Goal: Navigation & Orientation: Find specific page/section

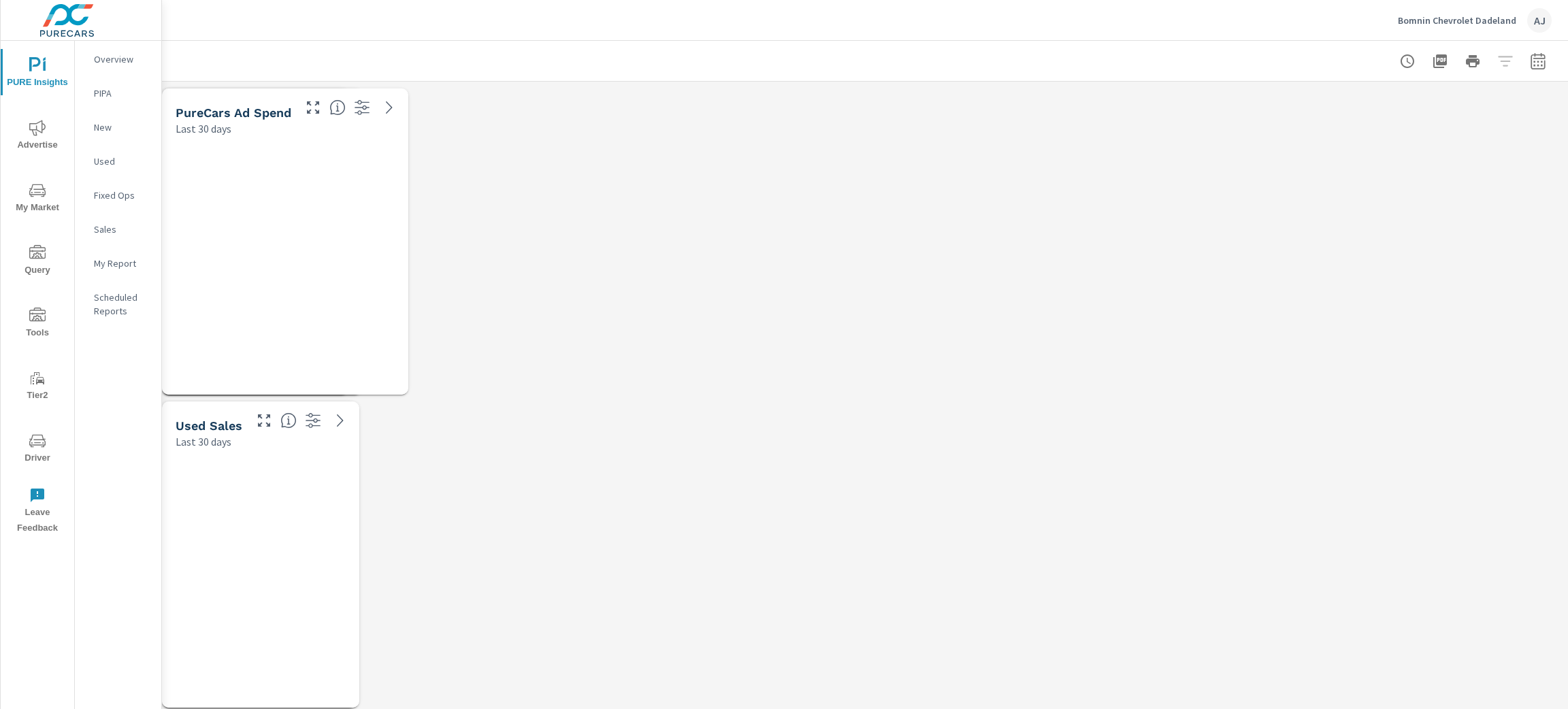
scroll to position [7394, 1422]
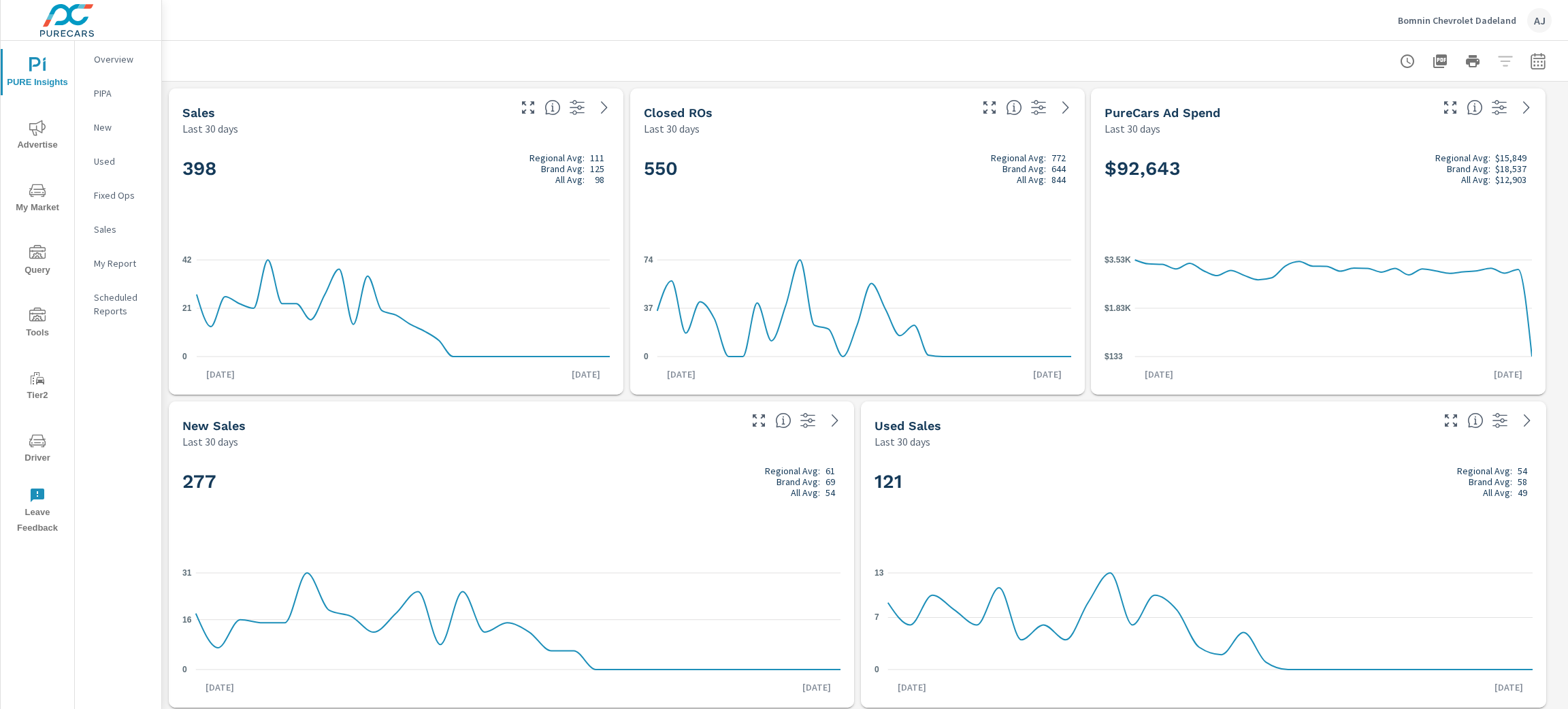
click at [1475, 18] on p "Bomnin Chevrolet Dadeland" at bounding box center [1456, 20] width 119 height 13
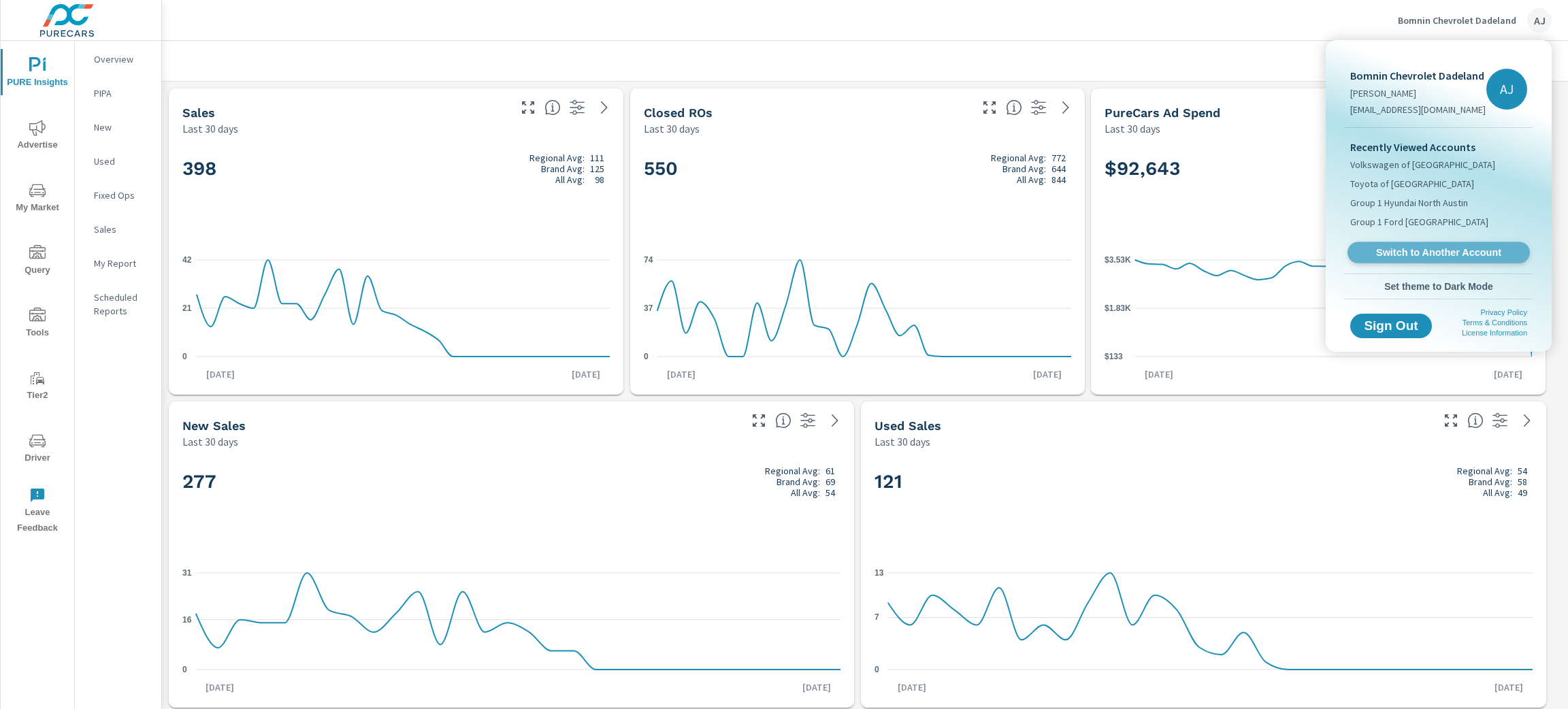
click at [1441, 243] on link "Switch to Another Account" at bounding box center [1438, 252] width 182 height 21
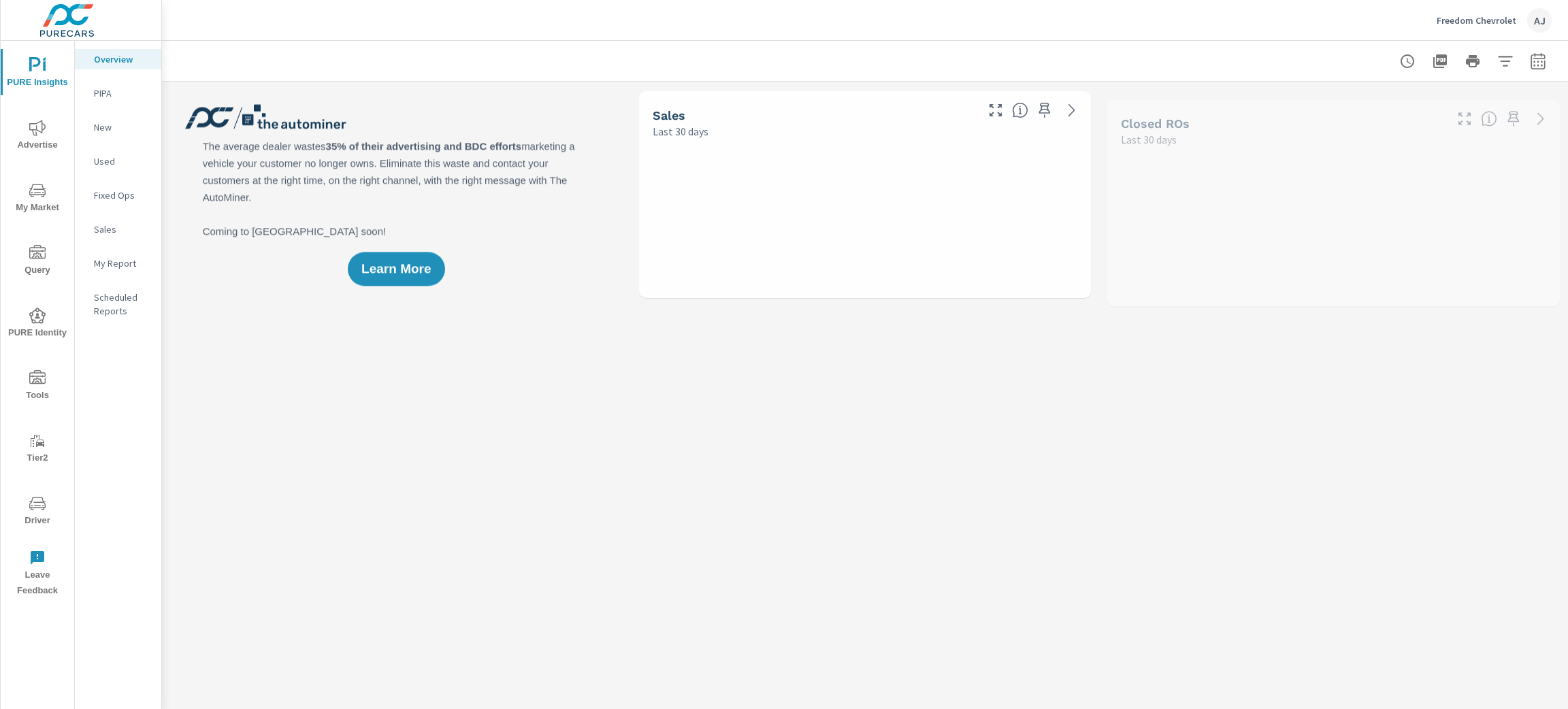
click at [30, 188] on icon "nav menu" at bounding box center [37, 190] width 17 height 13
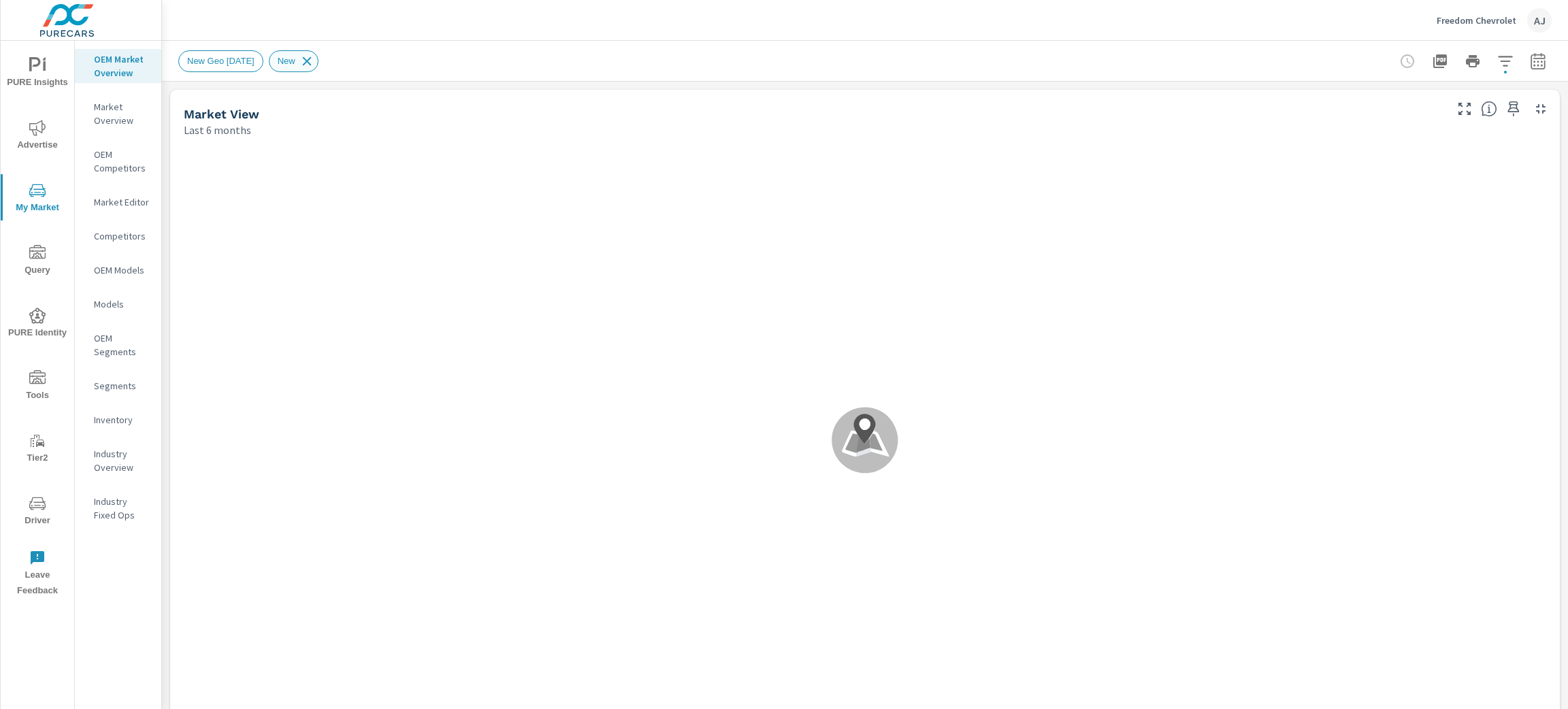
click at [314, 58] on icon at bounding box center [307, 61] width 15 height 15
click at [116, 116] on p "Market Overview" at bounding box center [122, 113] width 57 height 28
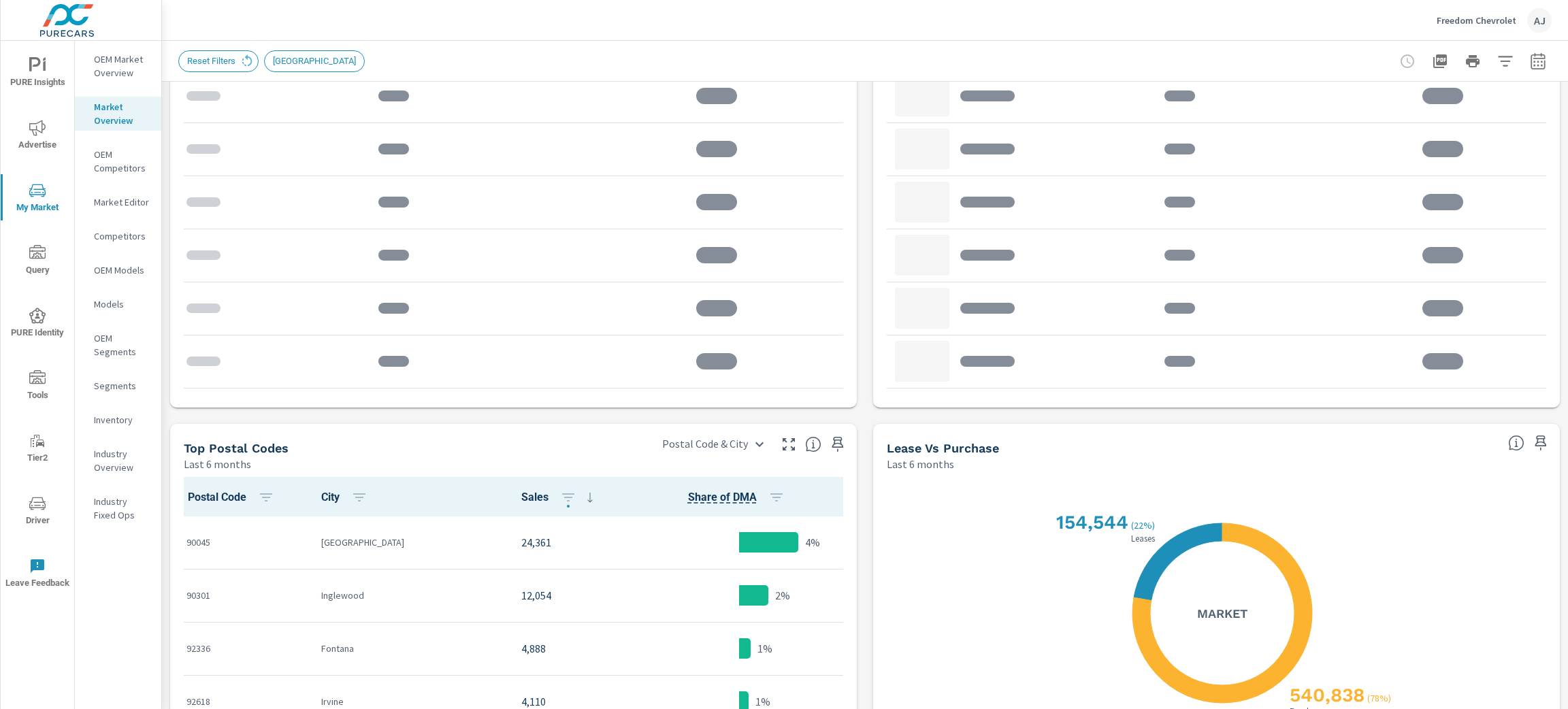
scroll to position [823, 0]
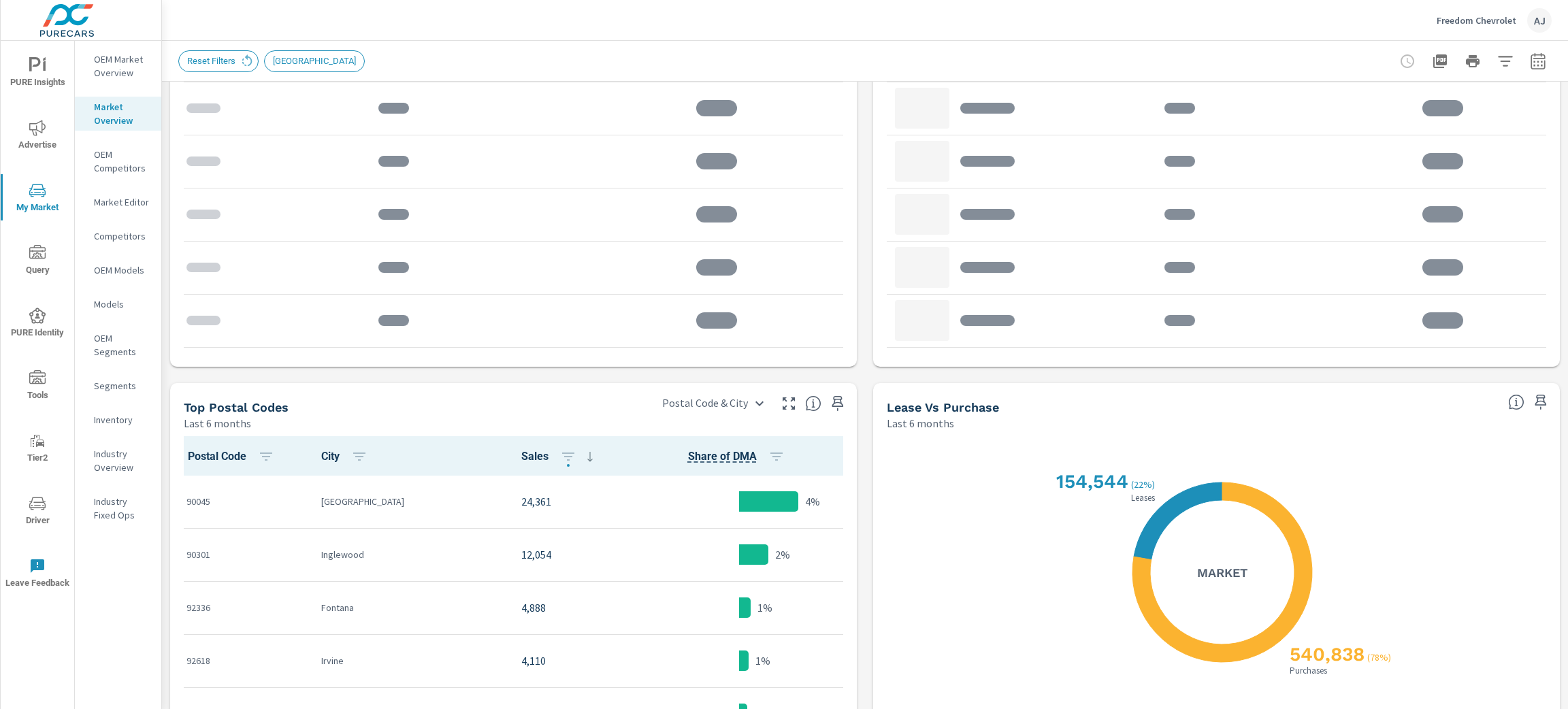
click at [164, 145] on div "Market View Last 6 months .map-bw_svg__st2{fill:#fdfefe}.map-bw_svg__st4{fill:#…" at bounding box center [865, 96] width 1406 height 1674
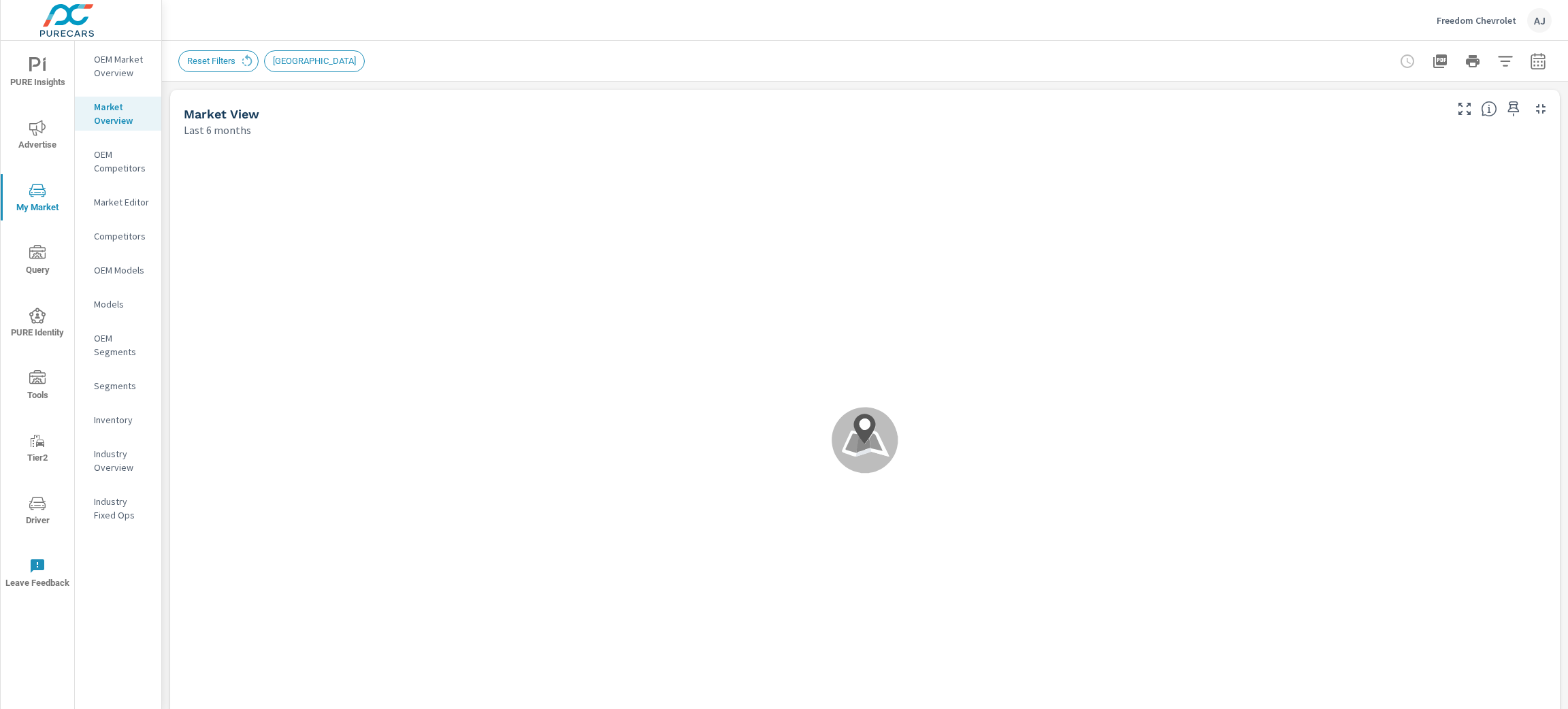
scroll to position [1, 0]
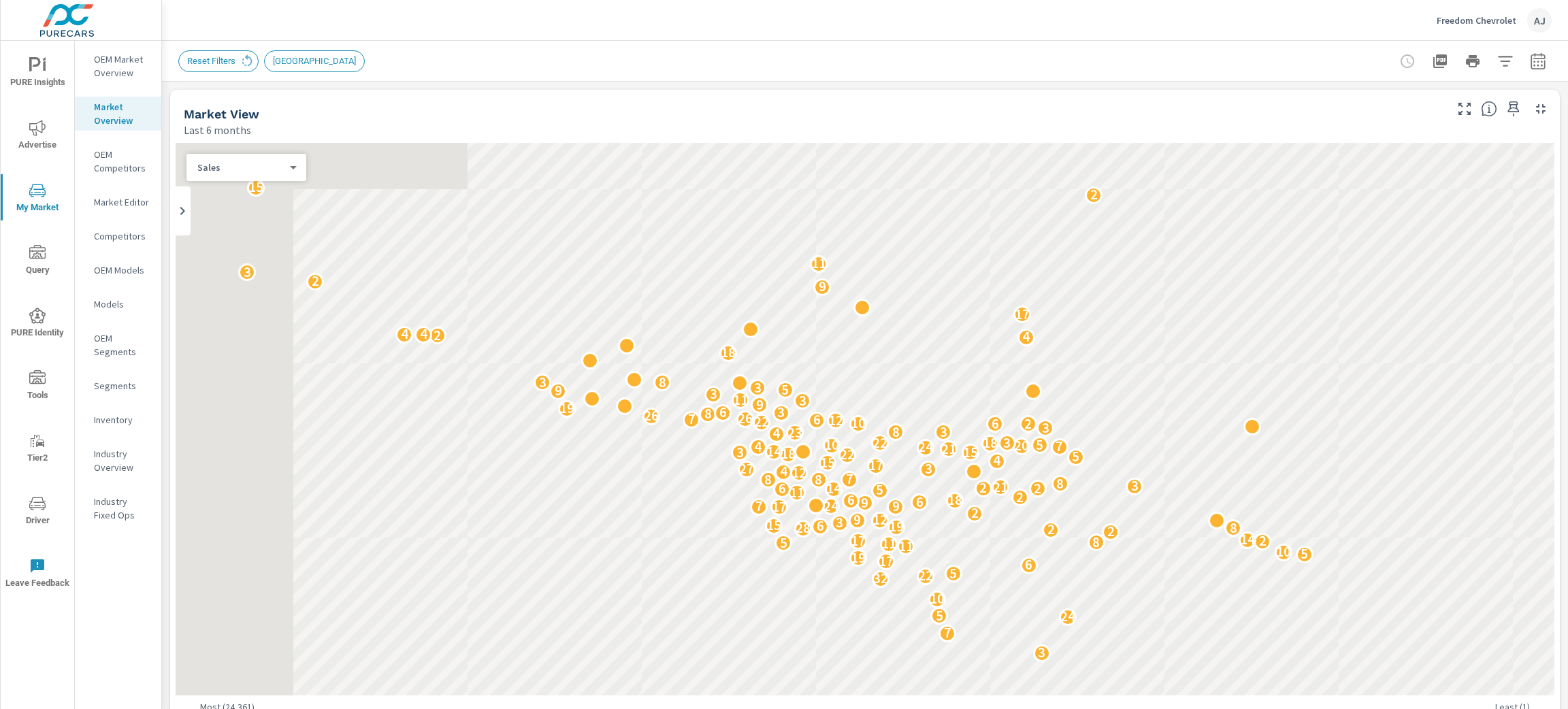
click at [1477, 20] on p "Freedom Chevrolet" at bounding box center [1475, 20] width 79 height 13
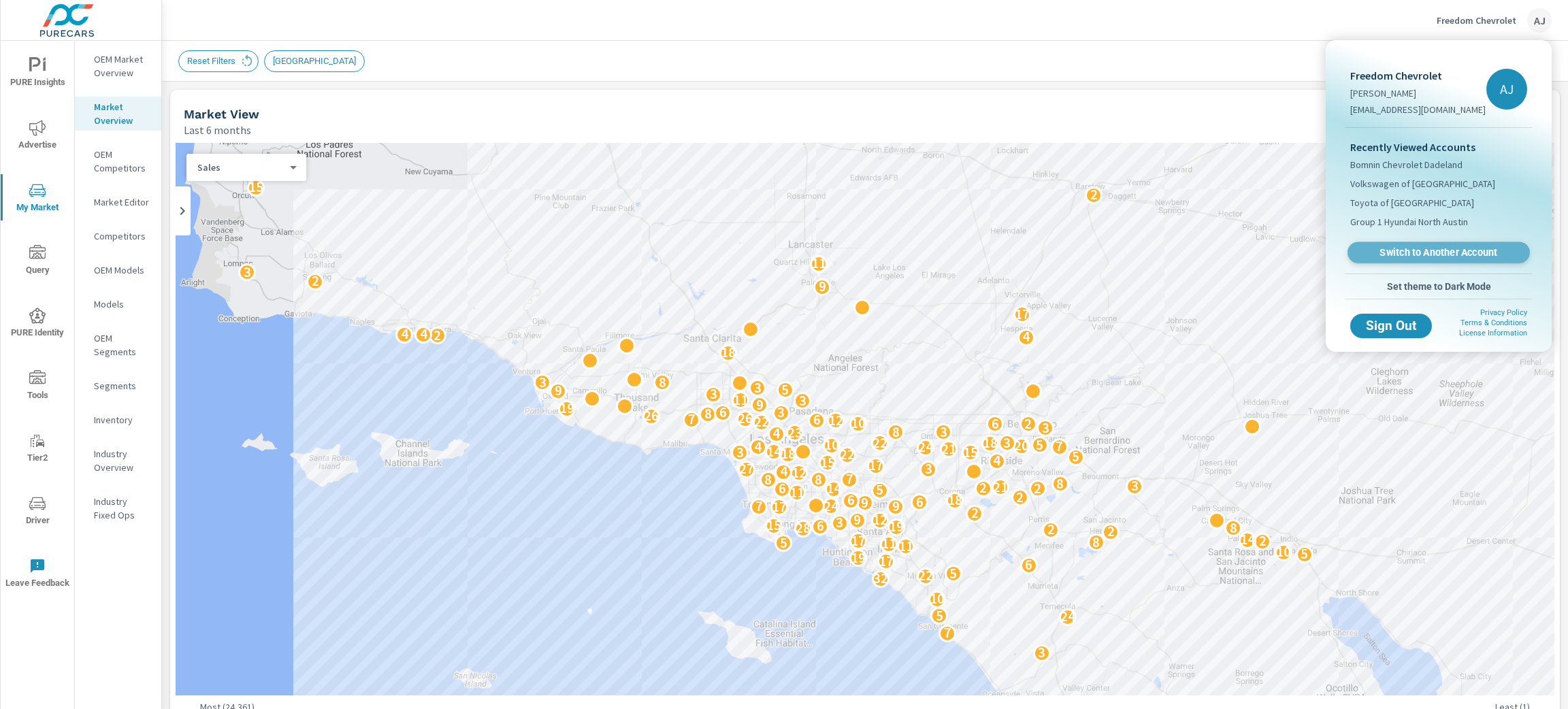
click at [1417, 252] on span "Switch to Another Account" at bounding box center [1438, 252] width 167 height 13
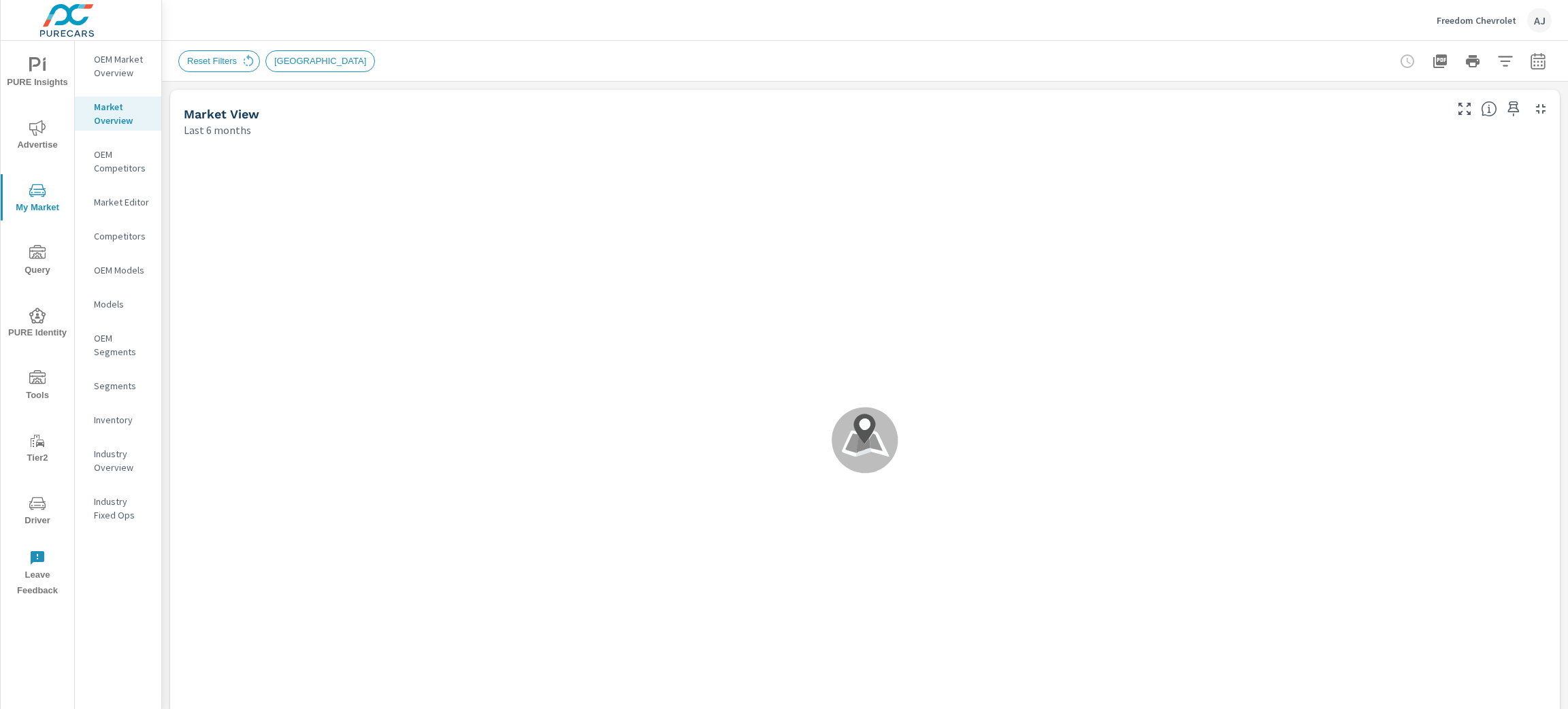
click at [288, 59] on span "[GEOGRAPHIC_DATA]" at bounding box center [320, 61] width 108 height 10
click at [218, 68] on div "Reset Filters" at bounding box center [219, 61] width 82 height 22
click at [218, 61] on span "Reset Filters" at bounding box center [212, 61] width 66 height 10
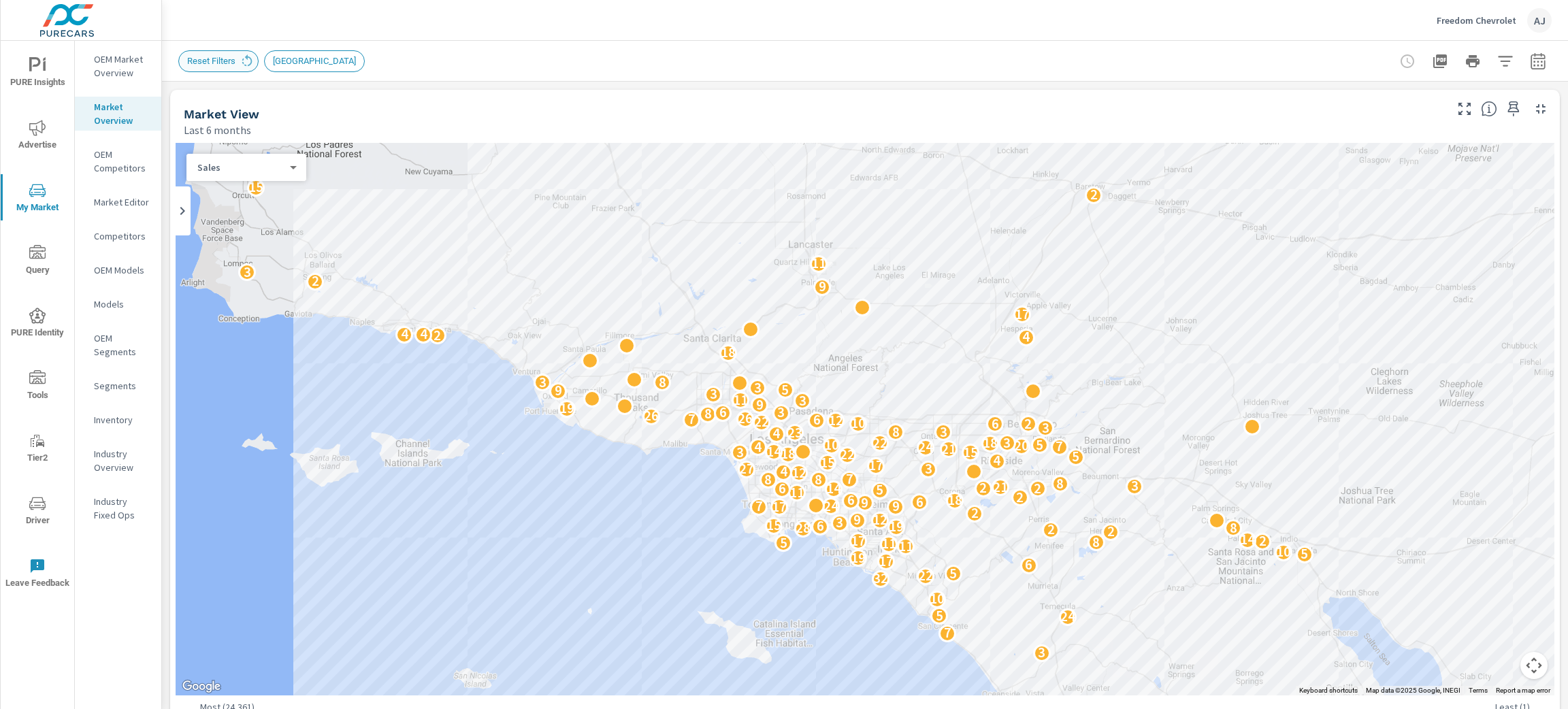
click at [218, 61] on span "Reset Filters" at bounding box center [211, 61] width 64 height 10
click at [242, 57] on icon at bounding box center [247, 61] width 15 height 15
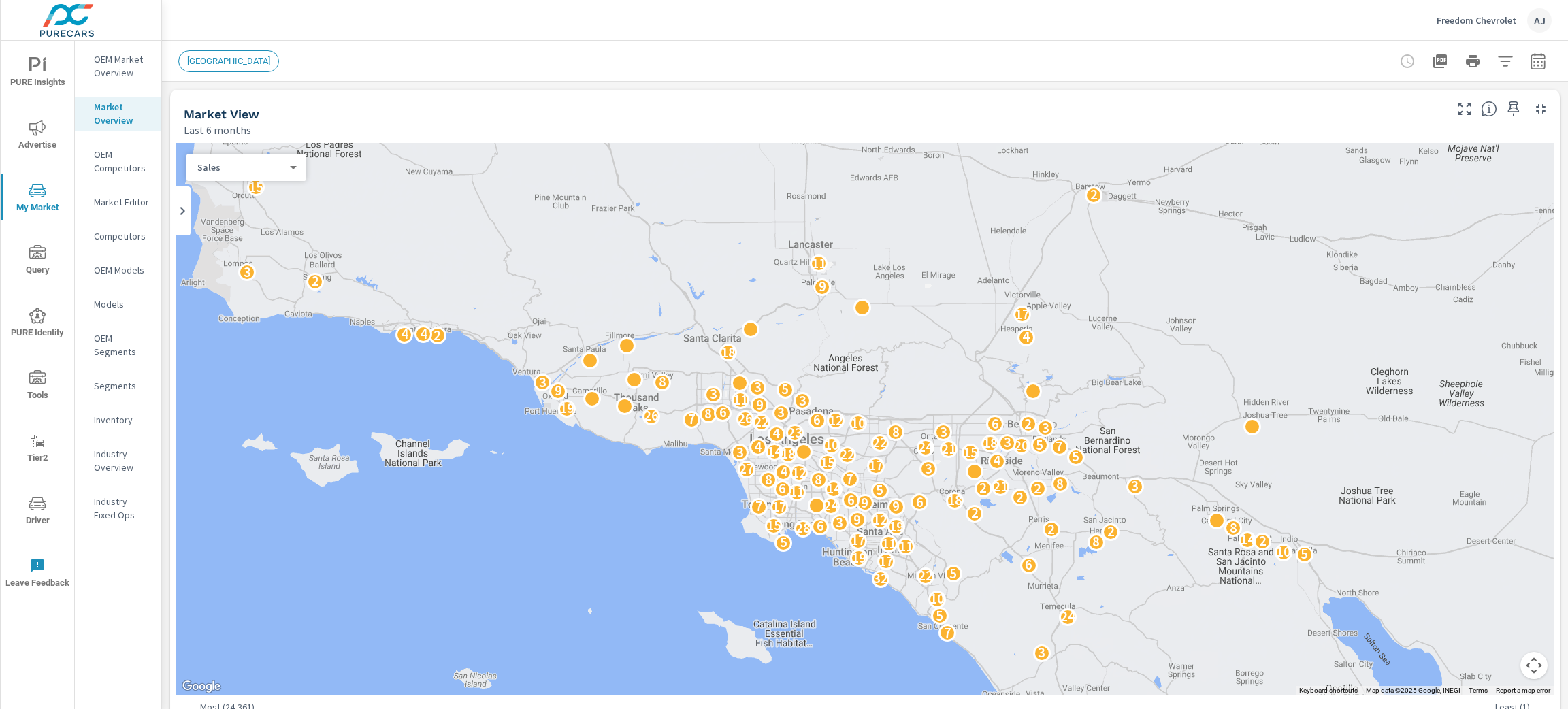
scroll to position [1, 0]
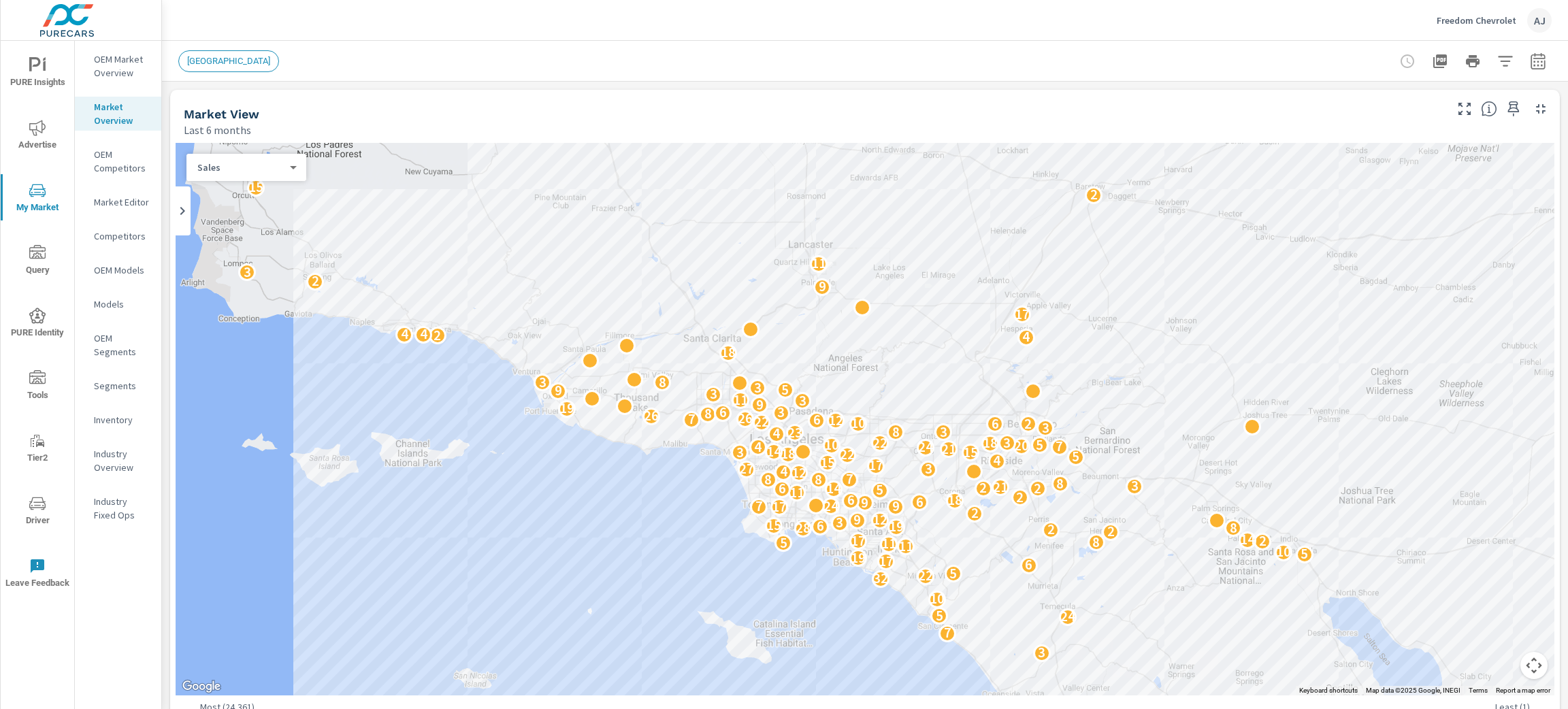
click at [218, 58] on span "[GEOGRAPHIC_DATA]" at bounding box center [229, 61] width 99 height 10
click at [1497, 59] on icon "button" at bounding box center [1505, 61] width 17 height 17
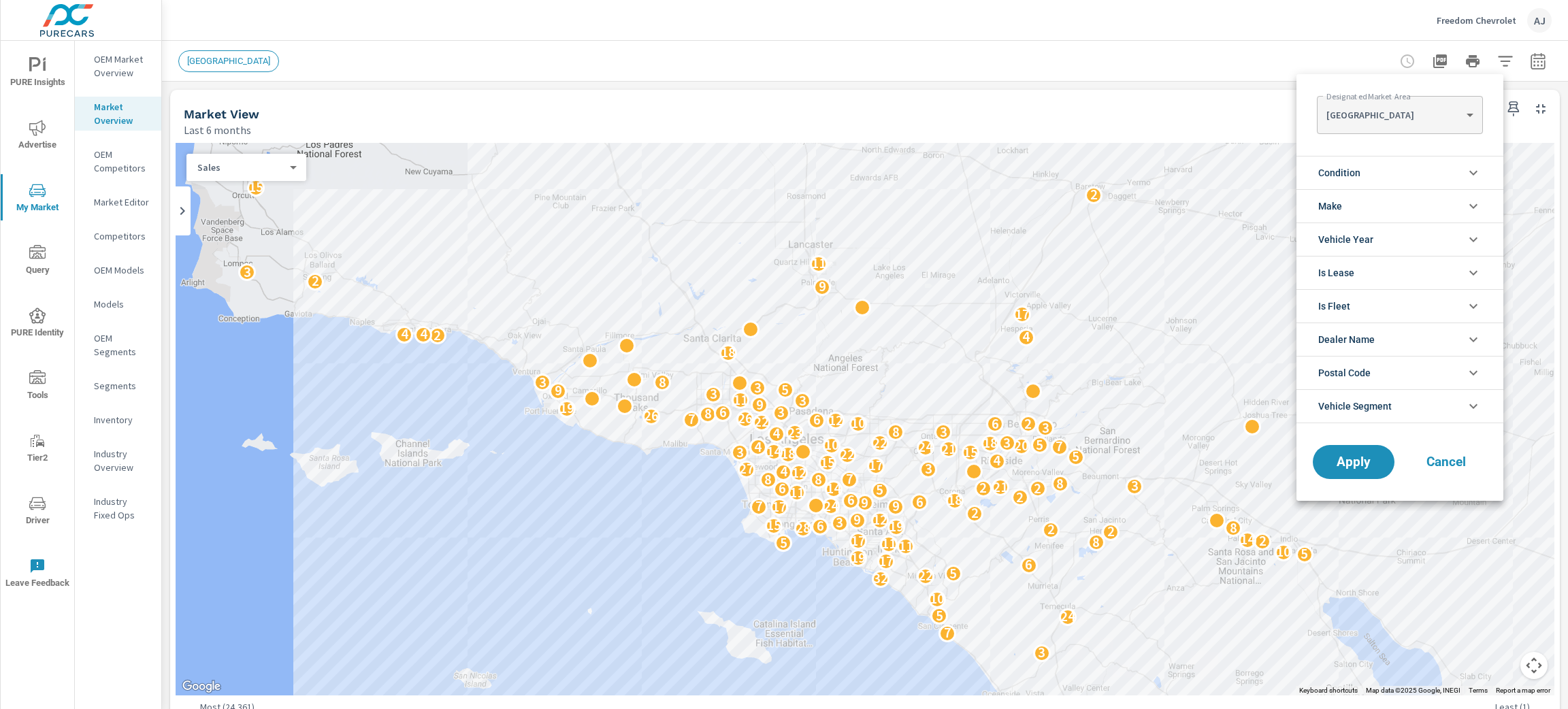
click at [1365, 123] on body "PURE Insights Advertise My Market Query PURE Identity Tools Tier2 Driver Leave …" at bounding box center [784, 354] width 1568 height 709
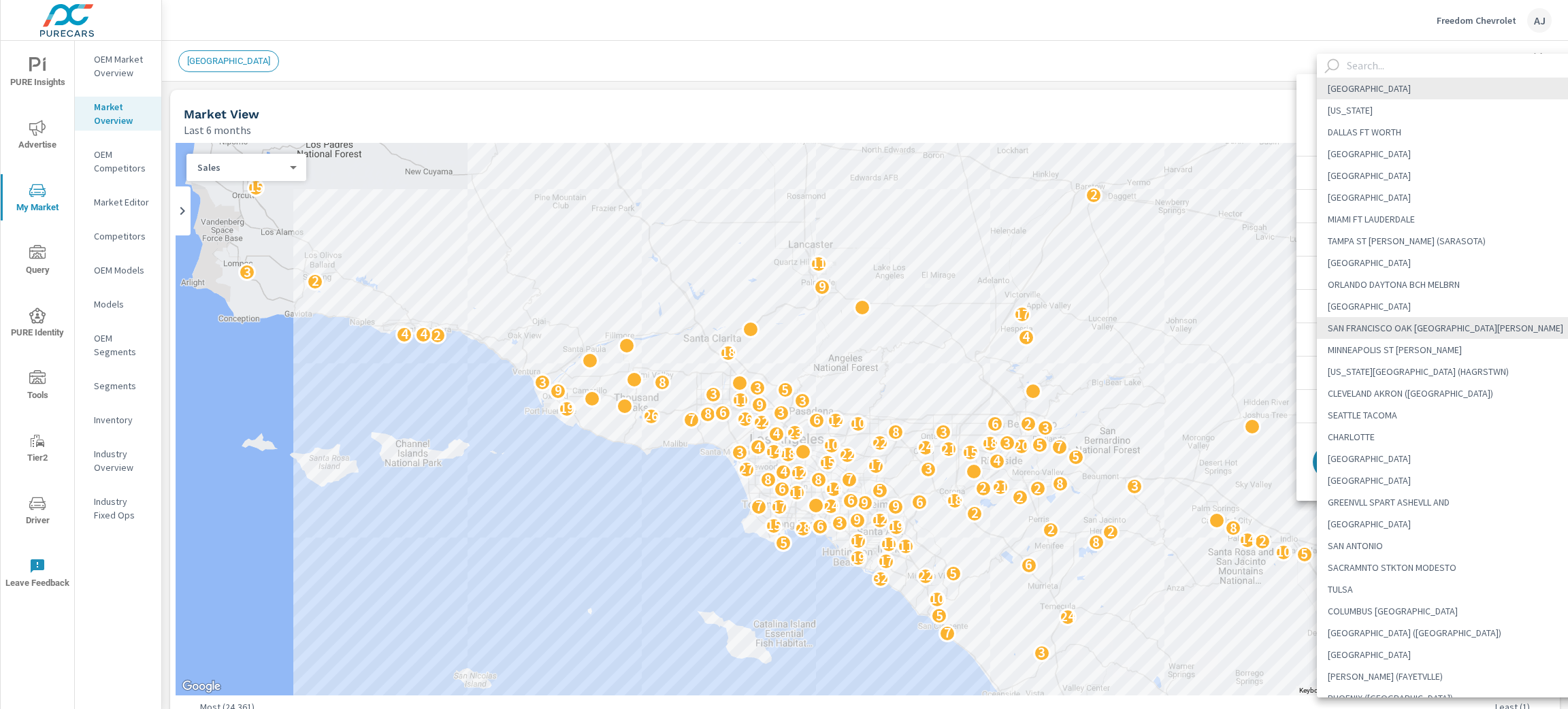
click at [497, 52] on div at bounding box center [784, 354] width 1568 height 709
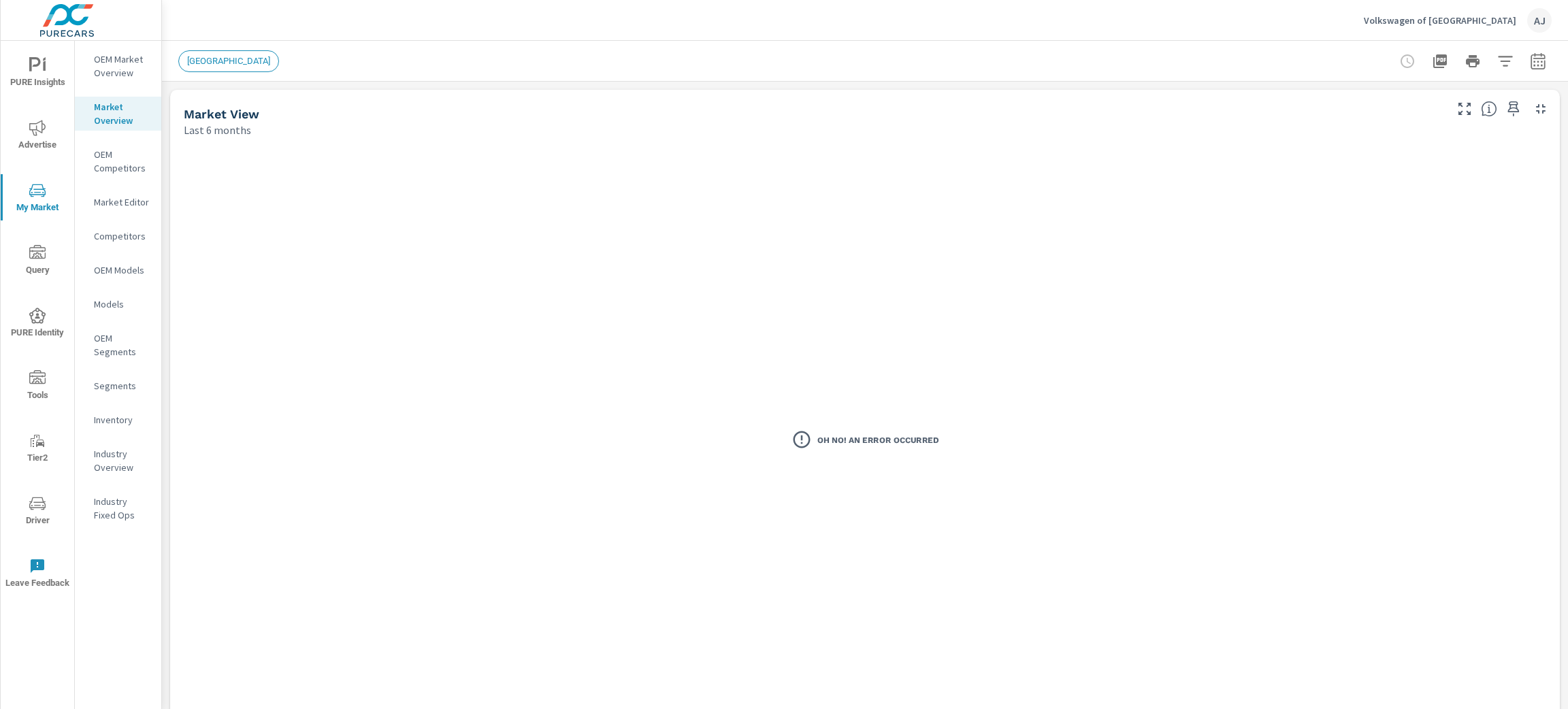
scroll to position [1, 0]
